Goal: Task Accomplishment & Management: Use online tool/utility

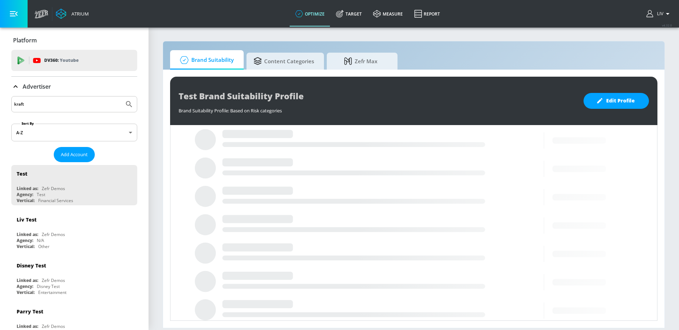
click at [48, 107] on input "kraft" at bounding box center [67, 104] width 107 height 9
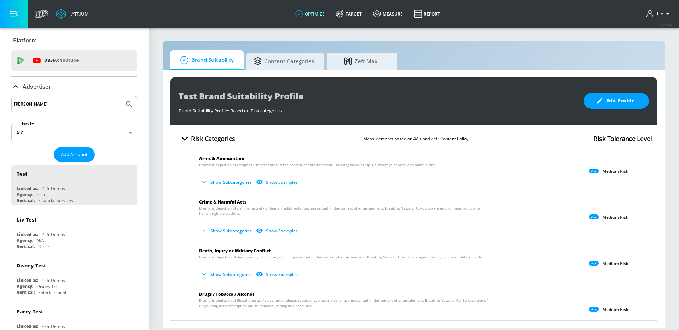
type input "[PERSON_NAME]"
click at [121, 96] on button "Submit Search" at bounding box center [129, 104] width 16 height 16
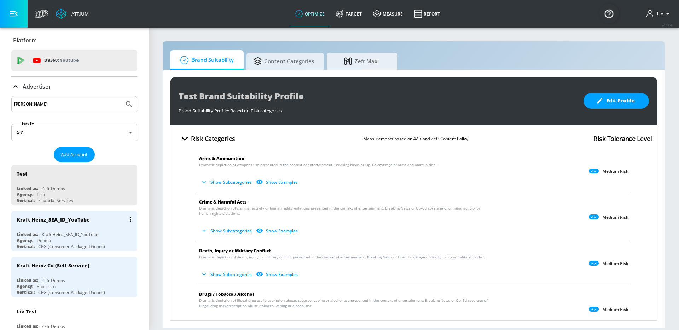
click at [89, 214] on div "Kraft Heinz_SEA_ID_YouTube" at bounding box center [76, 219] width 119 height 17
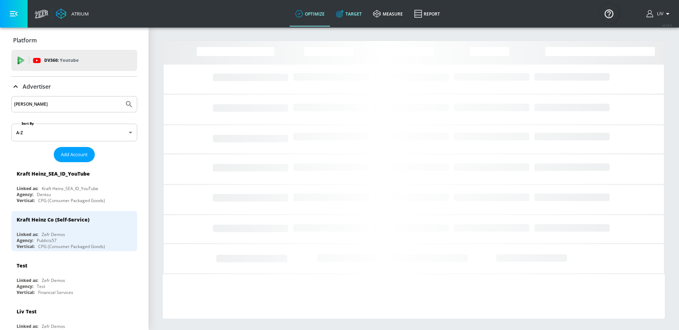
click at [351, 14] on link "Target" at bounding box center [348, 13] width 37 height 25
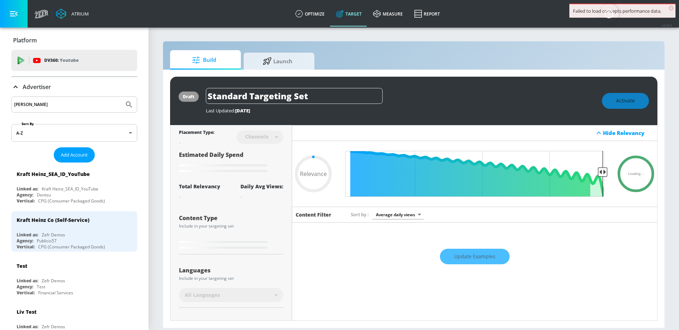
type input "0.05"
click at [276, 69] on link "Launch" at bounding box center [279, 59] width 71 height 19
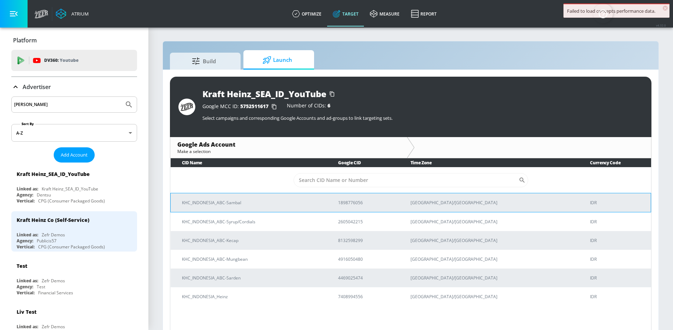
click at [321, 205] on p "KHC_INDONESIA_ABC-Sambal" at bounding box center [251, 202] width 139 height 7
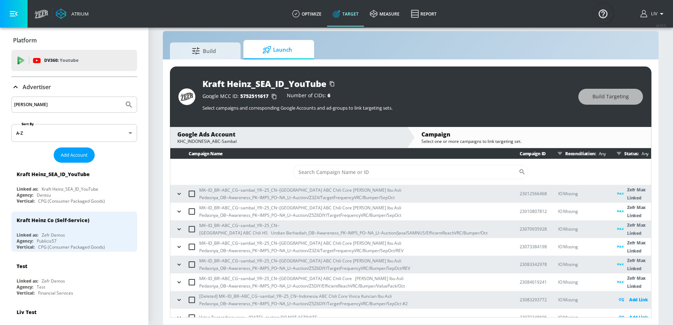
click at [242, 138] on div "KHC_INDONESIA_ABC-Sambal" at bounding box center [288, 141] width 223 height 6
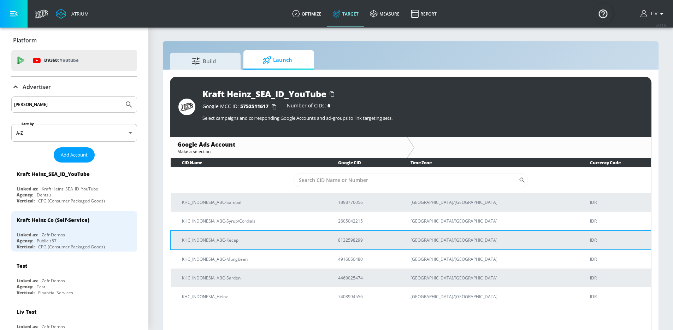
click at [265, 236] on p "KHC_INDONESIA_ABC-Kecap" at bounding box center [251, 239] width 139 height 7
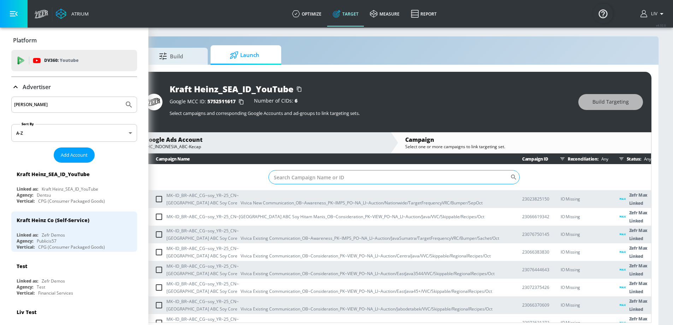
scroll to position [0, 75]
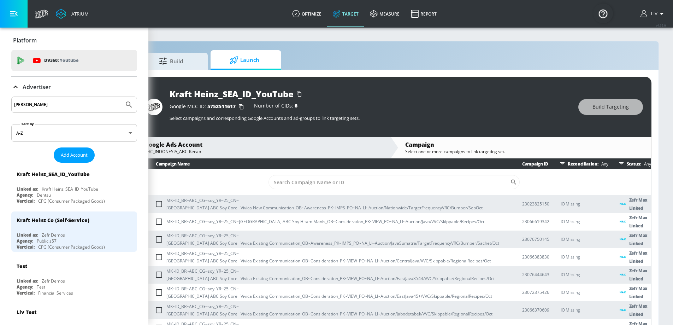
click at [83, 98] on div "[PERSON_NAME]" at bounding box center [74, 104] width 126 height 16
click at [83, 100] on input "[PERSON_NAME]" at bounding box center [67, 104] width 107 height 9
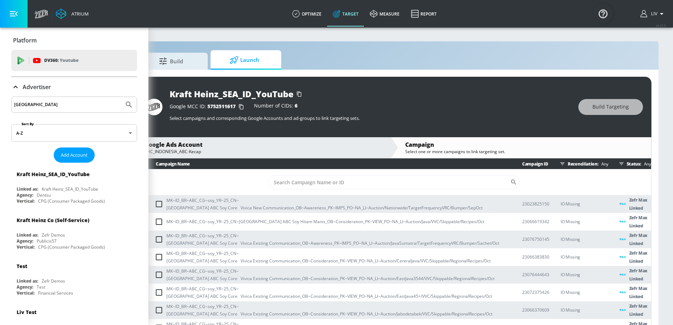
click at [121, 97] on button "Submit Search" at bounding box center [129, 105] width 16 height 16
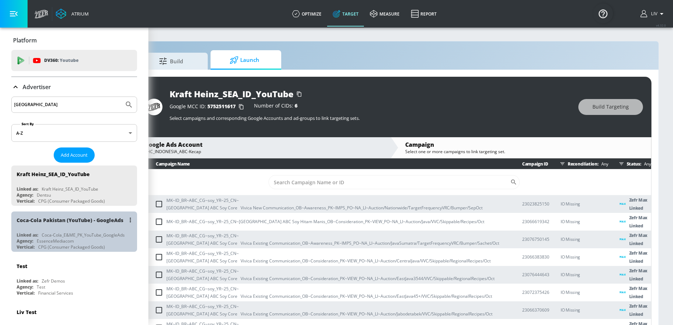
click at [96, 217] on div "Coca-Cola Pakistan (YouTube) - GoogleAds" at bounding box center [70, 220] width 107 height 7
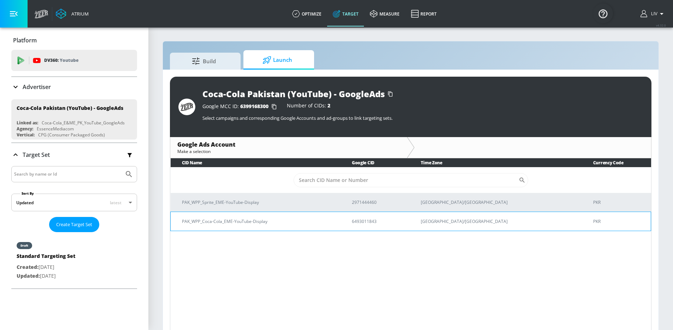
click at [275, 215] on td "PAK_WPP_Coca-Cola_EME-YouTube-Display" at bounding box center [256, 221] width 170 height 19
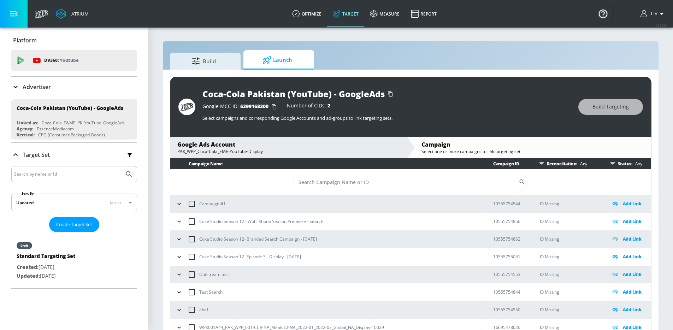
click at [76, 88] on div "Advertiser" at bounding box center [74, 87] width 126 height 8
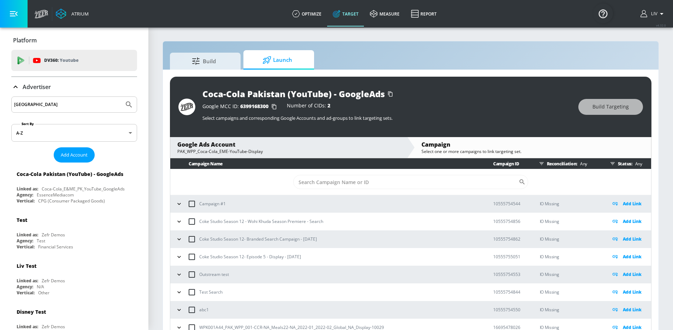
click at [75, 100] on input "[GEOGRAPHIC_DATA]" at bounding box center [67, 104] width 107 height 9
type input "general [PERSON_NAME]"
click at [121, 97] on button "Submit Search" at bounding box center [129, 105] width 16 height 16
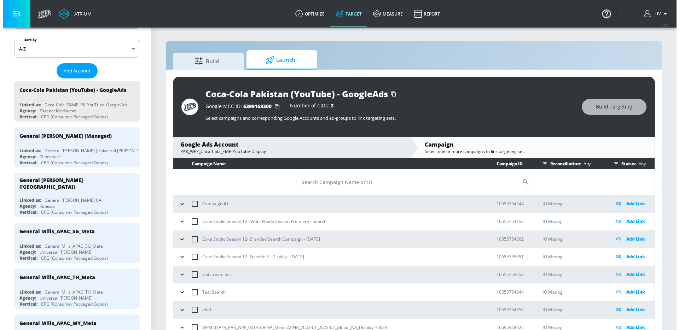
scroll to position [241, 0]
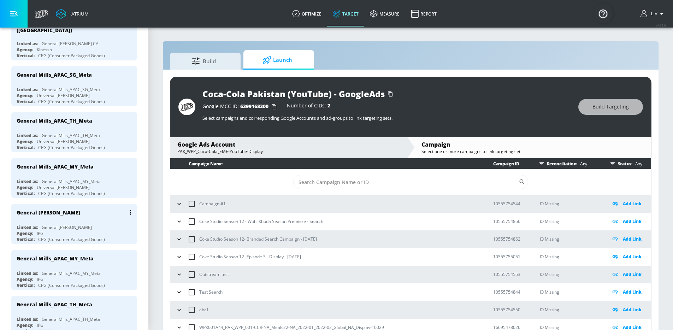
click at [102, 216] on div "General [PERSON_NAME]" at bounding box center [76, 212] width 119 height 17
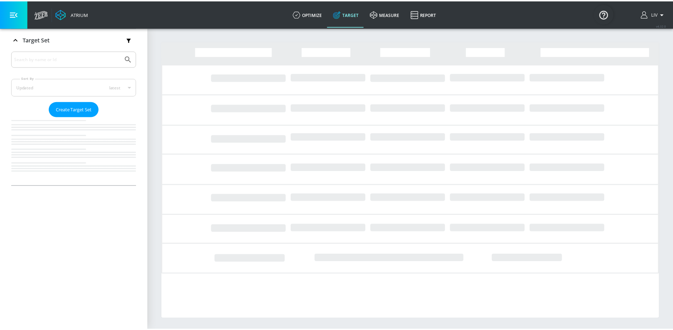
scroll to position [116, 0]
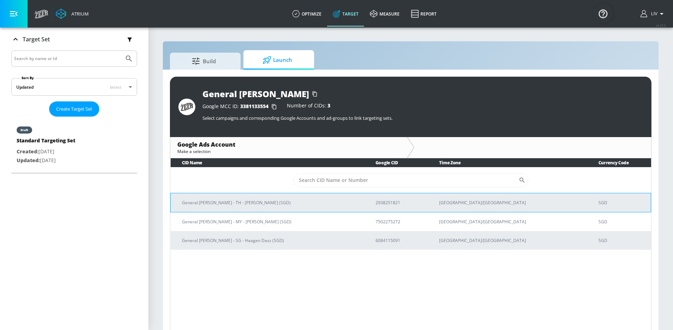
click at [325, 205] on p "General [PERSON_NAME] - TH - [PERSON_NAME] (SGD)" at bounding box center [270, 202] width 177 height 7
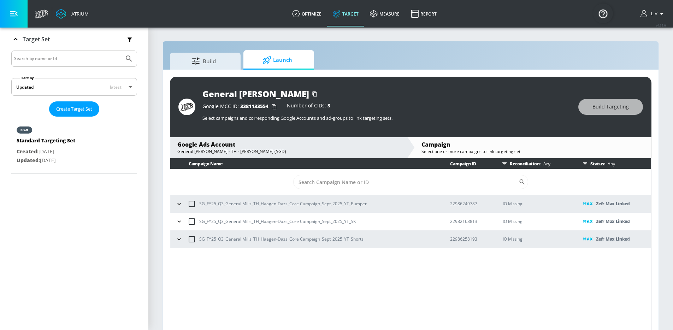
click at [356, 152] on div "General [PERSON_NAME] - TH - [PERSON_NAME] (SGD)" at bounding box center [288, 151] width 223 height 6
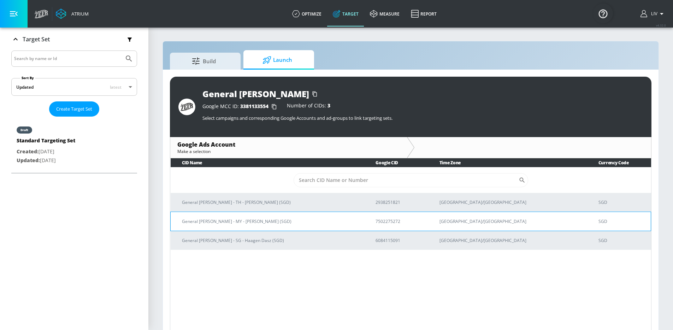
click at [283, 216] on td "General [PERSON_NAME] - MY - [PERSON_NAME] (SGD)" at bounding box center [268, 221] width 194 height 19
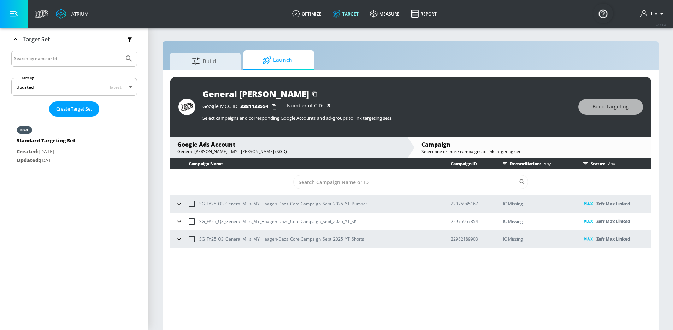
click at [277, 147] on div "Google Ads Account" at bounding box center [288, 145] width 223 height 8
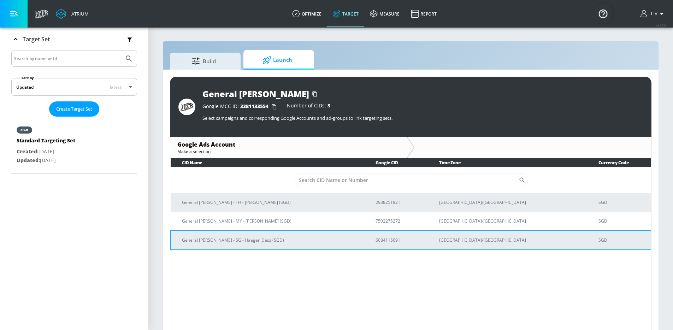
click at [328, 246] on td "General [PERSON_NAME] - SG - Haagen Dasz (SGD)" at bounding box center [268, 239] width 194 height 19
